Goal: Task Accomplishment & Management: Use online tool/utility

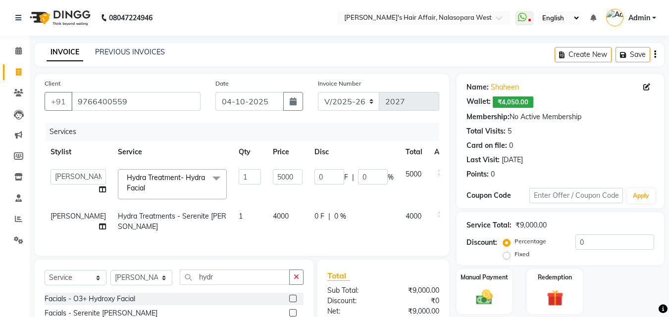
select select "6172"
select select "86314"
select select "service"
select select "86314"
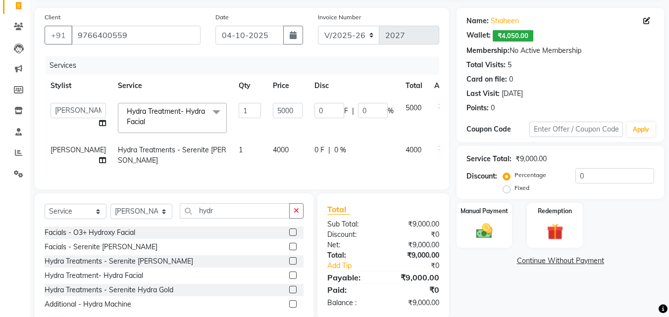
scroll to position [66, 0]
click at [438, 150] on icon at bounding box center [440, 148] width 5 height 7
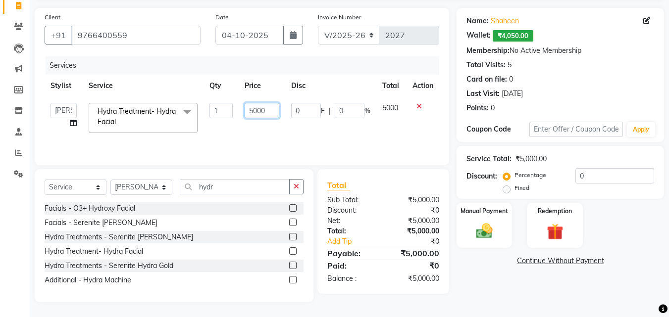
drag, startPoint x: 257, startPoint y: 109, endPoint x: 242, endPoint y: 111, distance: 14.9
click at [242, 111] on td "5000" at bounding box center [262, 118] width 46 height 42
type input "4500"
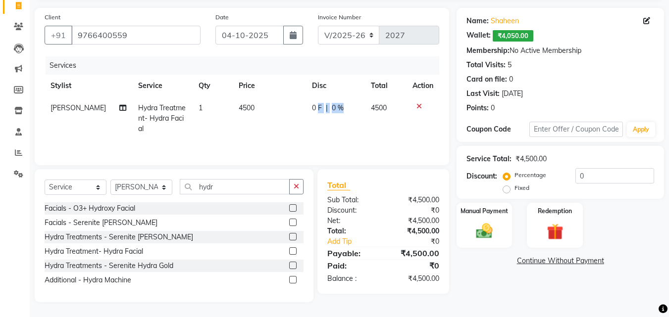
drag, startPoint x: 347, startPoint y: 113, endPoint x: 316, endPoint y: 114, distance: 30.7
click at [341, 109] on div "0 F | 0 %" at bounding box center [335, 108] width 47 height 10
select select "86314"
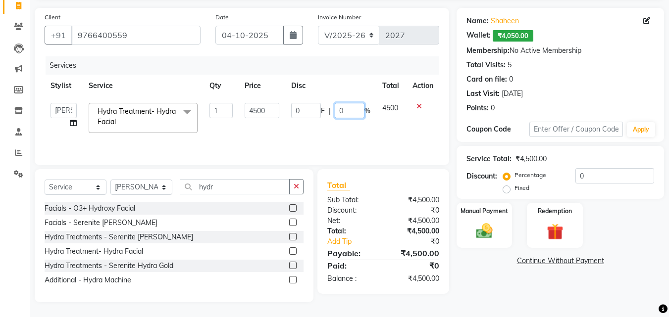
drag, startPoint x: 344, startPoint y: 112, endPoint x: 323, endPoint y: 109, distance: 21.1
click at [323, 109] on div "0 F | 0 %" at bounding box center [330, 110] width 79 height 15
type input "10"
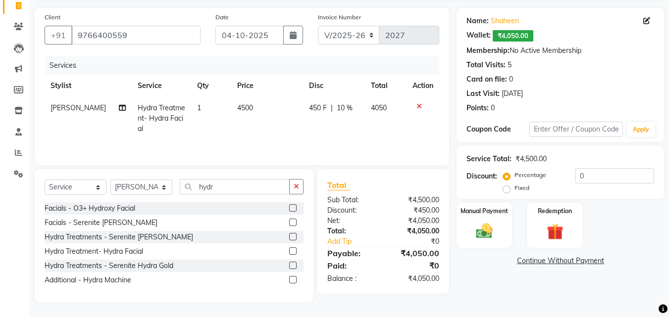
click at [327, 141] on div "Services Stylist Service Qty Price Disc Total Action [PERSON_NAME] Hydra Treatm…" at bounding box center [242, 105] width 395 height 99
drag, startPoint x: 237, startPoint y: 186, endPoint x: 80, endPoint y: 187, distance: 156.5
click at [80, 187] on div "Select Service Product Membership Package Voucher Prepaid Gift Card Select Styl…" at bounding box center [174, 190] width 259 height 23
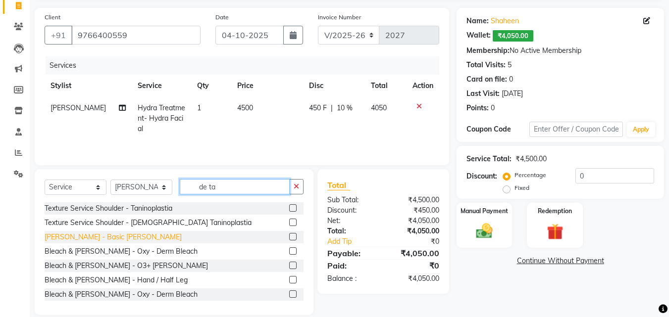
type input "de ta"
click at [79, 238] on div "[PERSON_NAME] - Basic [PERSON_NAME]" at bounding box center [113, 237] width 137 height 10
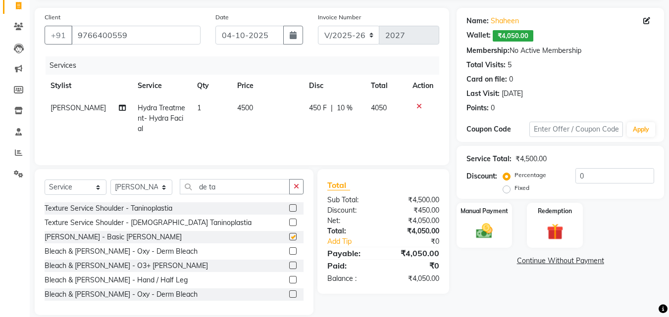
checkbox input "false"
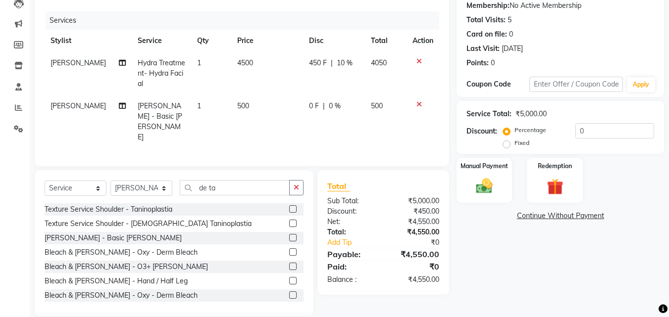
scroll to position [112, 0]
drag, startPoint x: 240, startPoint y: 179, endPoint x: 89, endPoint y: 174, distance: 150.6
click at [89, 180] on div "Select Service Product Membership Package Voucher Prepaid Gift Card Select Styl…" at bounding box center [174, 191] width 259 height 23
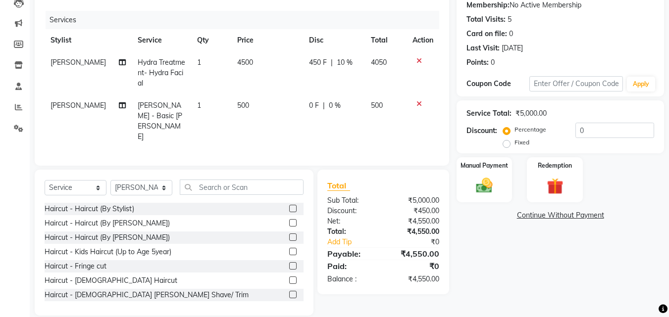
click at [173, 180] on div "Select Service Product Membership Package Voucher Prepaid Gift Card Select Styl…" at bounding box center [174, 191] width 259 height 23
click at [126, 180] on select "Select Stylist [PERSON_NAME] [PERSON_NAME] Hair Affair Laksh [PERSON_NAME] [PER…" at bounding box center [141, 187] width 62 height 15
select select "58051"
click at [110, 180] on select "Select Stylist [PERSON_NAME] [PERSON_NAME] Hair Affair Laksh [PERSON_NAME] [PER…" at bounding box center [141, 187] width 62 height 15
click at [114, 204] on div "Haircut - Haircut (By Stylist)" at bounding box center [90, 209] width 90 height 10
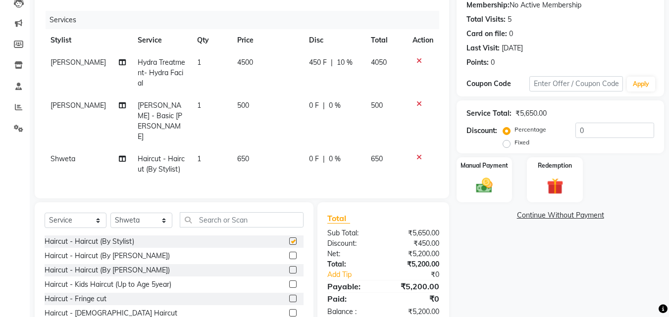
checkbox input "false"
click at [146, 213] on select "Select Stylist [PERSON_NAME] [PERSON_NAME] Hair Affair Laksh [PERSON_NAME] [PER…" at bounding box center [141, 220] width 62 height 15
select select "45509"
click at [110, 213] on select "Select Stylist [PERSON_NAME] [PERSON_NAME] Hair Affair Laksh [PERSON_NAME] [PER…" at bounding box center [141, 220] width 62 height 15
click at [126, 251] on div "Haircut - Haircut (By [PERSON_NAME])" at bounding box center [107, 256] width 125 height 10
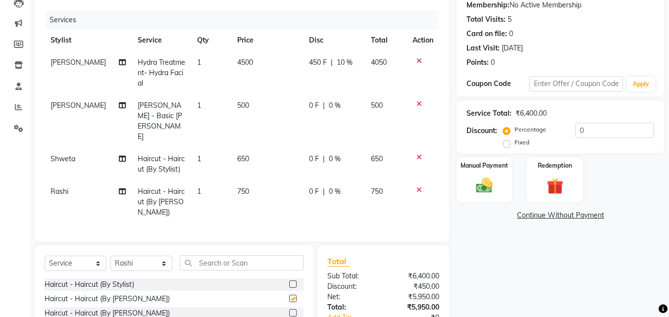
checkbox input "false"
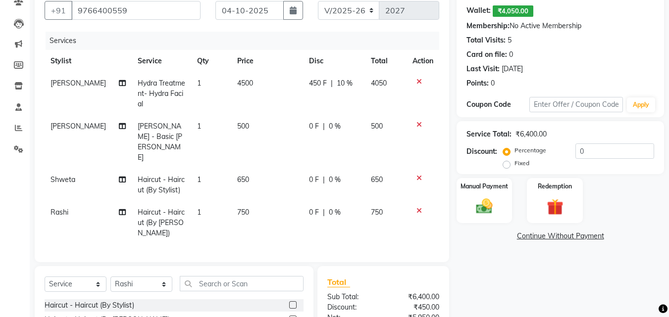
scroll to position [149, 0]
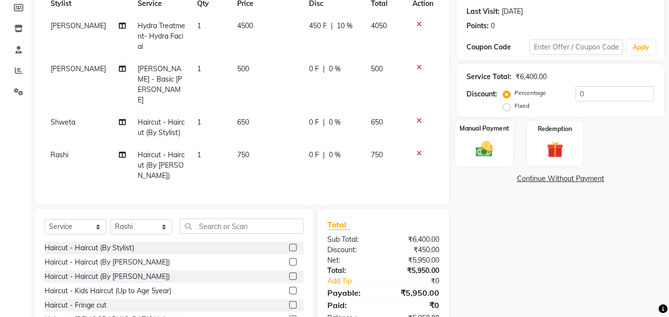
click at [491, 147] on img at bounding box center [484, 149] width 28 height 20
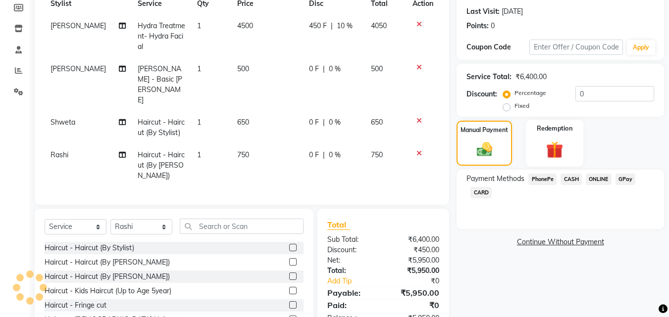
click at [563, 141] on img at bounding box center [555, 149] width 28 height 21
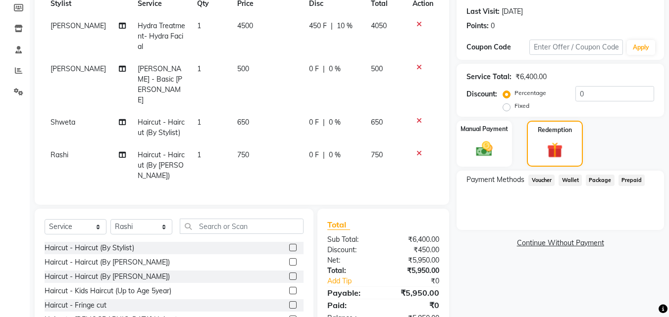
click at [573, 180] on span "Wallet" at bounding box center [570, 180] width 23 height 11
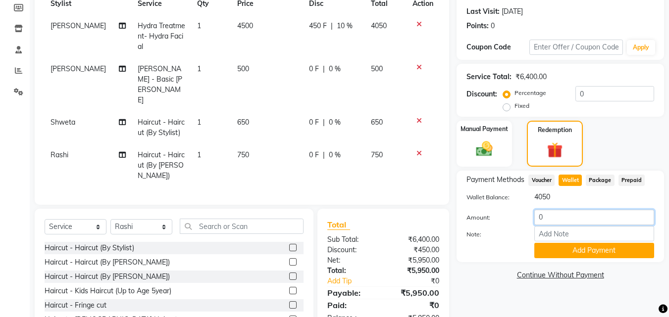
drag, startPoint x: 578, startPoint y: 218, endPoint x: 438, endPoint y: 207, distance: 140.7
click at [438, 207] on div "Client [PHONE_NUMBER] Date [DATE] Invoice Number V/2025 V/[PHONE_NUMBER] Servic…" at bounding box center [349, 140] width 644 height 429
type input "4050"
click at [600, 251] on button "Add Payment" at bounding box center [594, 250] width 120 height 15
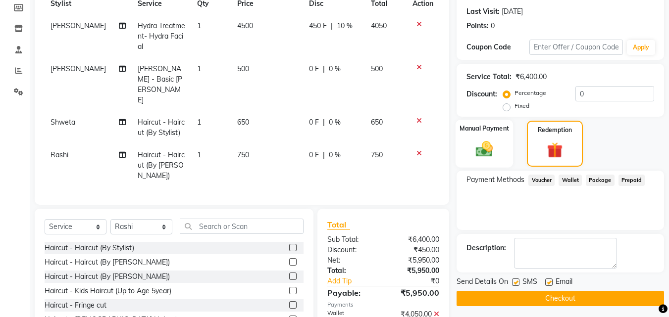
click at [481, 137] on div "Manual Payment" at bounding box center [485, 144] width 58 height 48
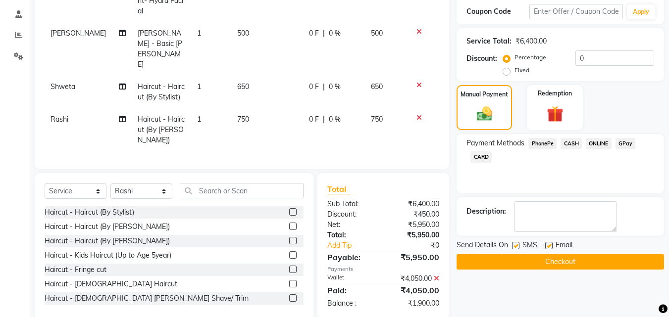
scroll to position [188, 0]
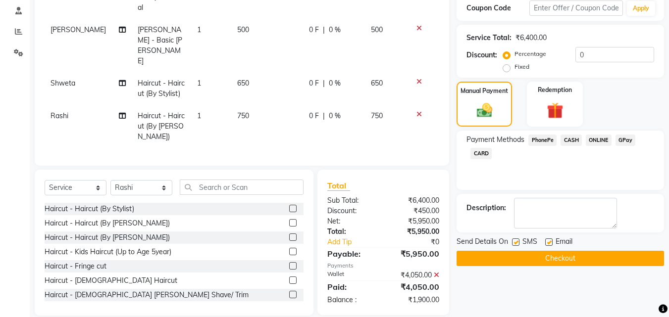
click at [571, 139] on span "CASH" at bounding box center [571, 140] width 21 height 11
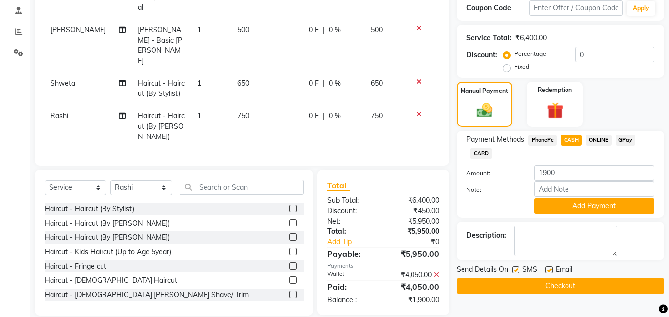
click at [626, 139] on span "GPay" at bounding box center [626, 140] width 20 height 11
click at [581, 208] on button "Add Payment" at bounding box center [594, 206] width 120 height 15
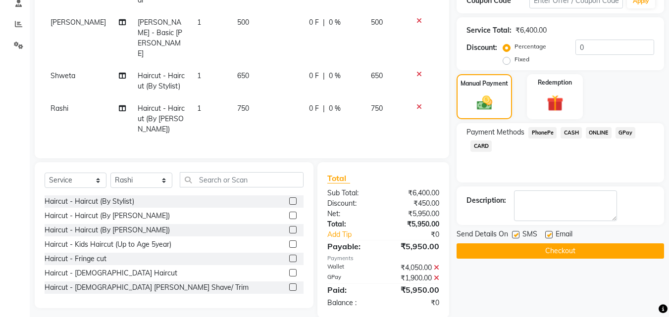
scroll to position [198, 0]
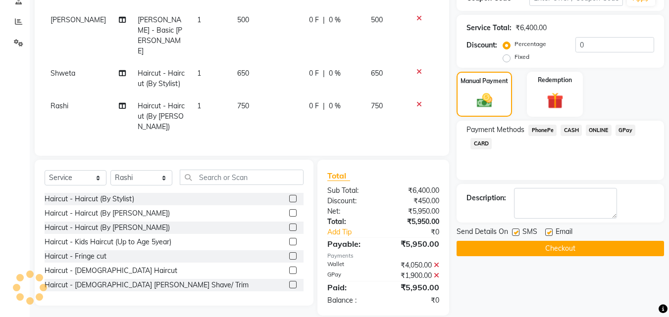
click at [564, 248] on button "Checkout" at bounding box center [561, 248] width 208 height 15
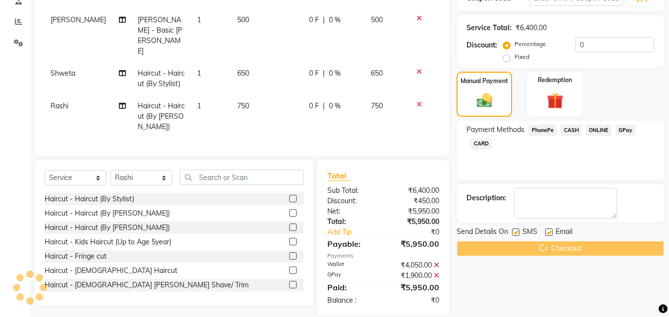
drag, startPoint x: 573, startPoint y: 247, endPoint x: 540, endPoint y: 337, distance: 95.6
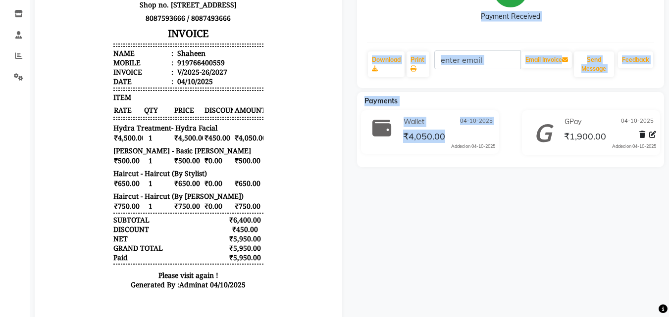
scroll to position [196, 0]
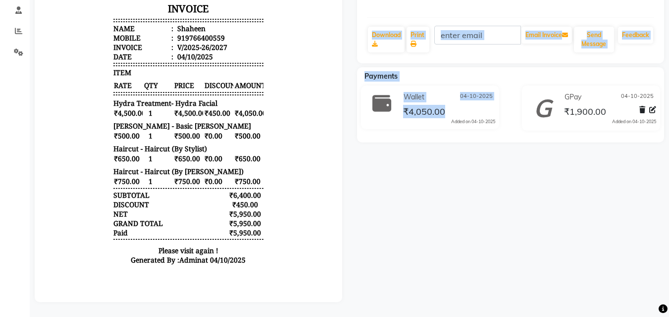
drag, startPoint x: 553, startPoint y: 120, endPoint x: 464, endPoint y: 337, distance: 234.1
